Goal: Information Seeking & Learning: Check status

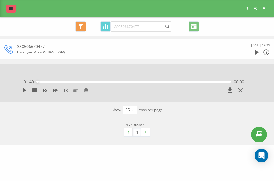
click at [14, 9] on link at bounding box center [11, 9] width 10 height 8
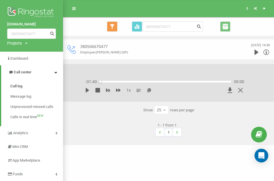
click at [25, 9] on img at bounding box center [31, 13] width 49 height 14
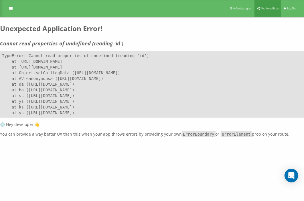
click at [258, 8] on icon at bounding box center [258, 8] width 3 height 3
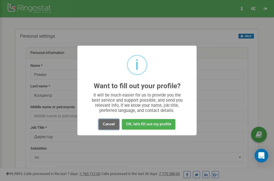
click at [107, 121] on button "Cancel" at bounding box center [108, 124] width 21 height 11
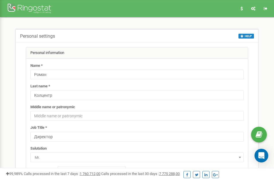
scroll to position [5, 0]
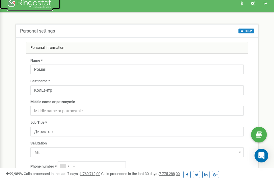
click at [25, 8] on div at bounding box center [30, 4] width 46 height 14
click at [39, 4] on div at bounding box center [30, 4] width 46 height 14
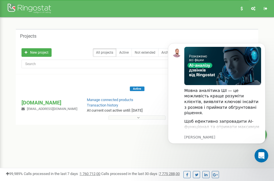
click at [136, 115] on div at bounding box center [136, 117] width 239 height 6
click at [135, 117] on button at bounding box center [136, 118] width 57 height 4
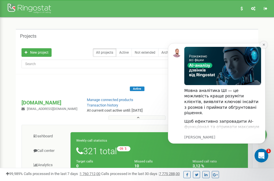
click at [262, 46] on icon "Dismiss notification" at bounding box center [263, 44] width 3 height 3
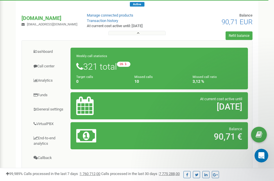
scroll to position [86, 0]
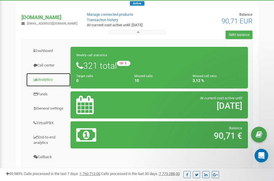
click at [46, 79] on link "Analytics" at bounding box center [48, 80] width 45 height 14
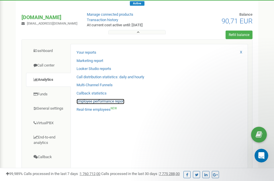
click at [99, 102] on link "Employee performance report" at bounding box center [100, 101] width 48 height 5
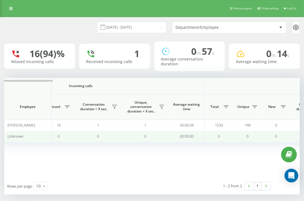
scroll to position [0, 96]
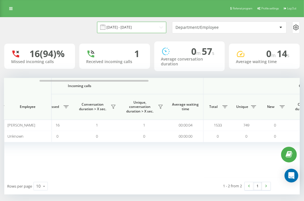
click at [132, 27] on input "[DATE] - [DATE]" at bounding box center [131, 27] width 69 height 11
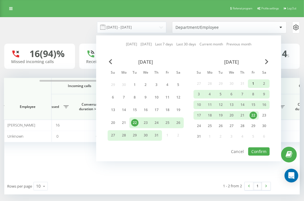
click at [254, 81] on div "1" at bounding box center [253, 83] width 7 height 7
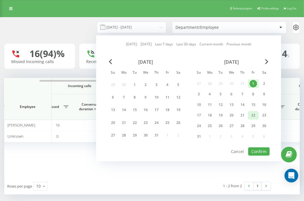
click at [254, 116] on div "22" at bounding box center [253, 115] width 7 height 7
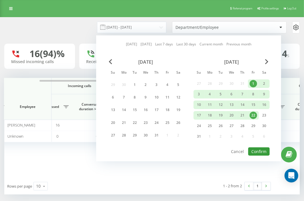
click at [258, 148] on button "Confirm" at bounding box center [258, 152] width 21 height 8
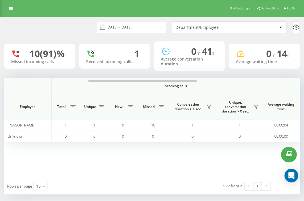
scroll to position [0, 102]
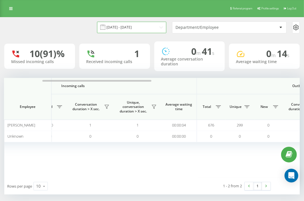
click at [139, 27] on input "01.08.2025 - 22.08.2025" at bounding box center [131, 27] width 69 height 11
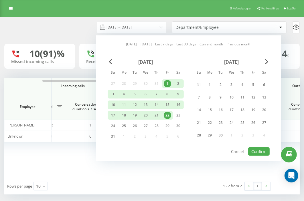
click at [168, 83] on div "1" at bounding box center [167, 83] width 7 height 7
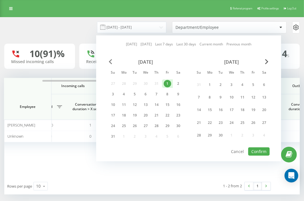
click at [109, 62] on span "Previous Month" at bounding box center [110, 61] width 3 height 5
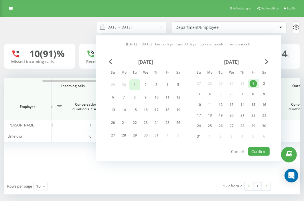
click at [135, 84] on div "1" at bounding box center [134, 84] width 7 height 7
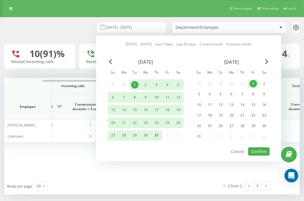
click at [158, 136] on div "31" at bounding box center [156, 135] width 7 height 7
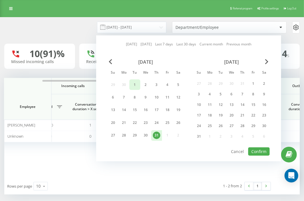
click at [134, 85] on div "1" at bounding box center [134, 84] width 7 height 7
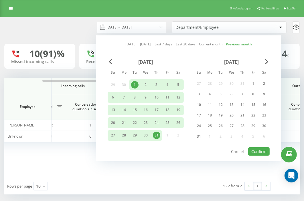
click at [251, 144] on div "July 2025 Su Mo Tu We Th Fr Sa 29 30 1 2 3 4 5 6 7 8 9 10 11 12 13 14 15 16 17 …" at bounding box center [189, 103] width 162 height 88
click at [252, 146] on div "July 2025 Su Mo Tu We Th Fr Sa 29 30 1 2 3 4 5 6 7 8 9 10 11 12 13 14 15 16 17 …" at bounding box center [189, 103] width 162 height 88
click at [255, 152] on button "Confirm" at bounding box center [258, 152] width 21 height 8
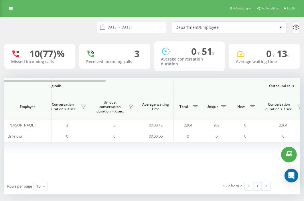
scroll to position [0, 126]
click at [133, 27] on input "01.07.2025 - 31.07.2025" at bounding box center [131, 27] width 69 height 11
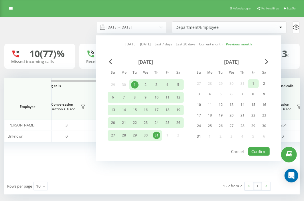
click at [253, 81] on div "1" at bounding box center [253, 83] width 7 height 7
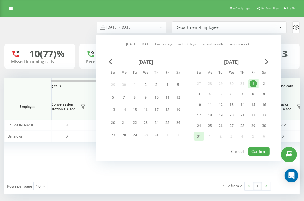
click at [197, 136] on div "31" at bounding box center [198, 136] width 7 height 7
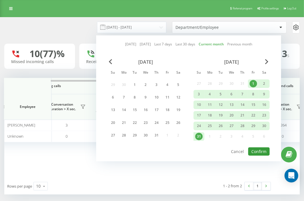
click at [259, 151] on button "Confirm" at bounding box center [258, 152] width 21 height 8
type input "01.08.2025 - 31.08.2025"
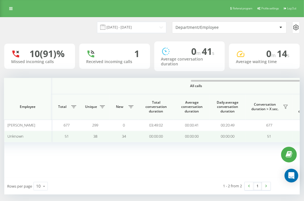
scroll to position [0, 503]
